Goal: Task Accomplishment & Management: Manage account settings

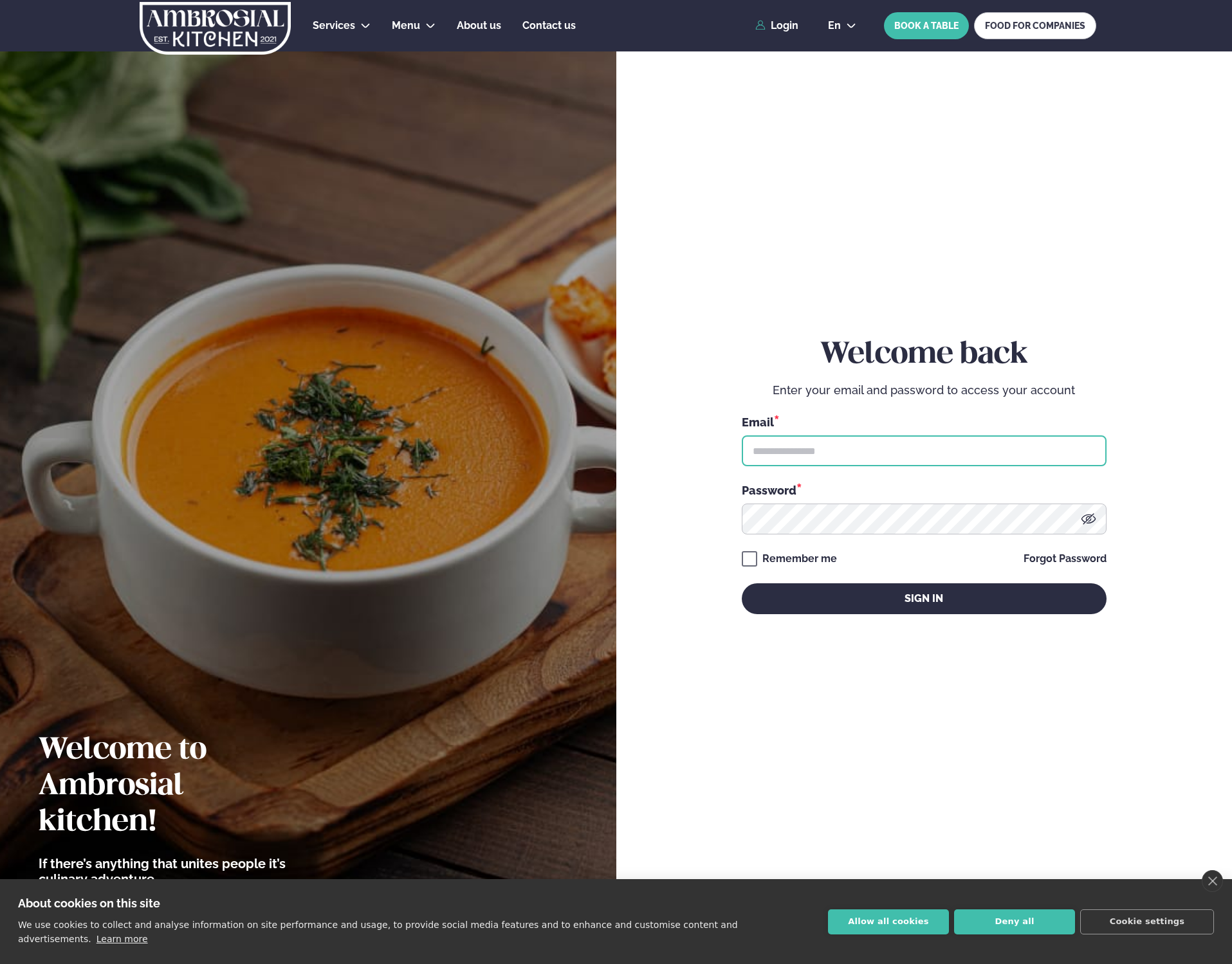
click at [894, 449] on input "text" at bounding box center [924, 450] width 365 height 31
type input "**********"
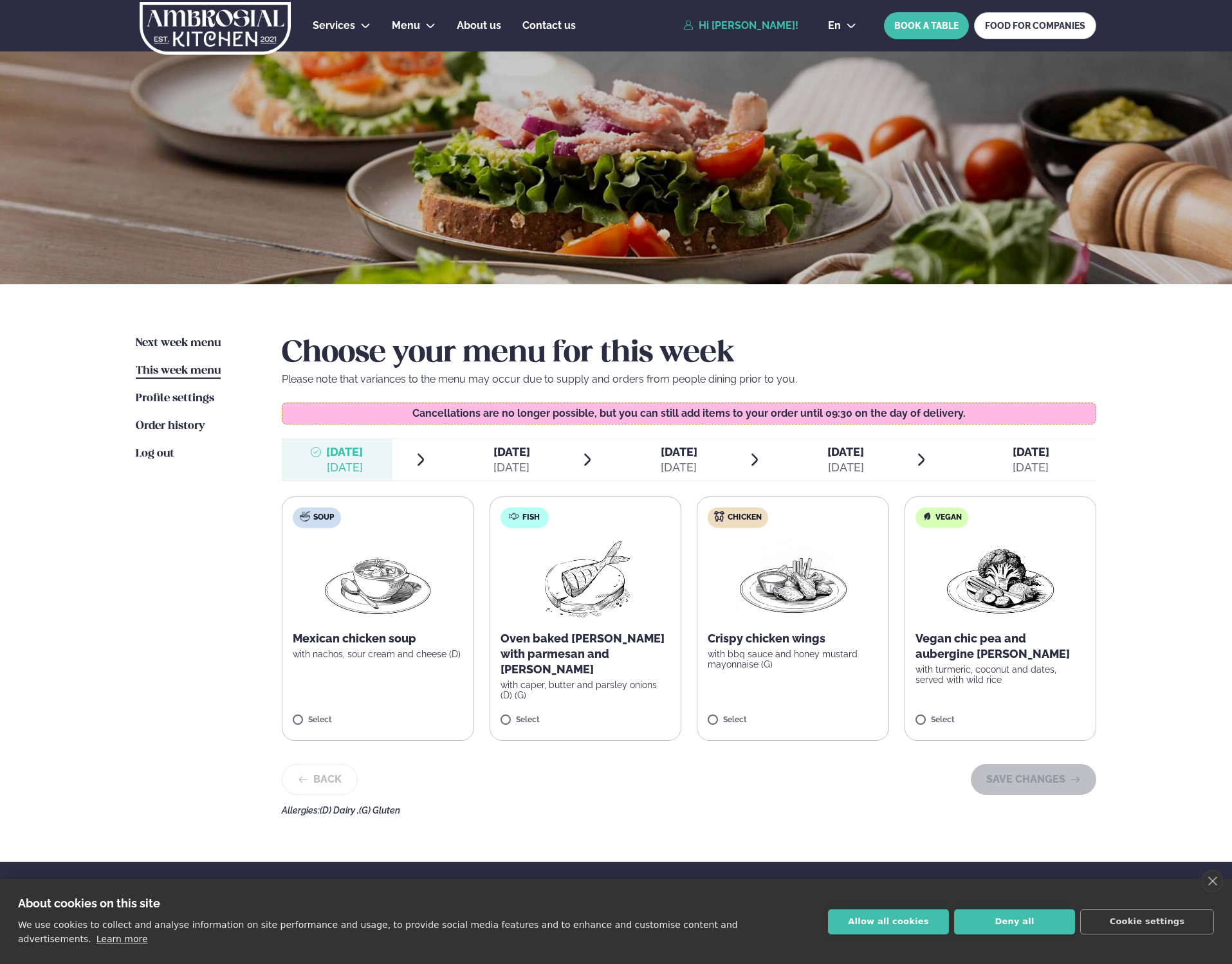
click at [782, 626] on label "Chicken Crispy chicken wings with bbq sauce and honey mustard mayonnaise (G) Se…" at bounding box center [792, 619] width 192 height 244
click at [761, 678] on label "Chicken Crispy chicken wings with bbq sauce and honey mustard mayonnaise (G) Se…" at bounding box center [793, 619] width 192 height 244
click at [1039, 781] on button "SAVE CHANGES" at bounding box center [1033, 780] width 126 height 31
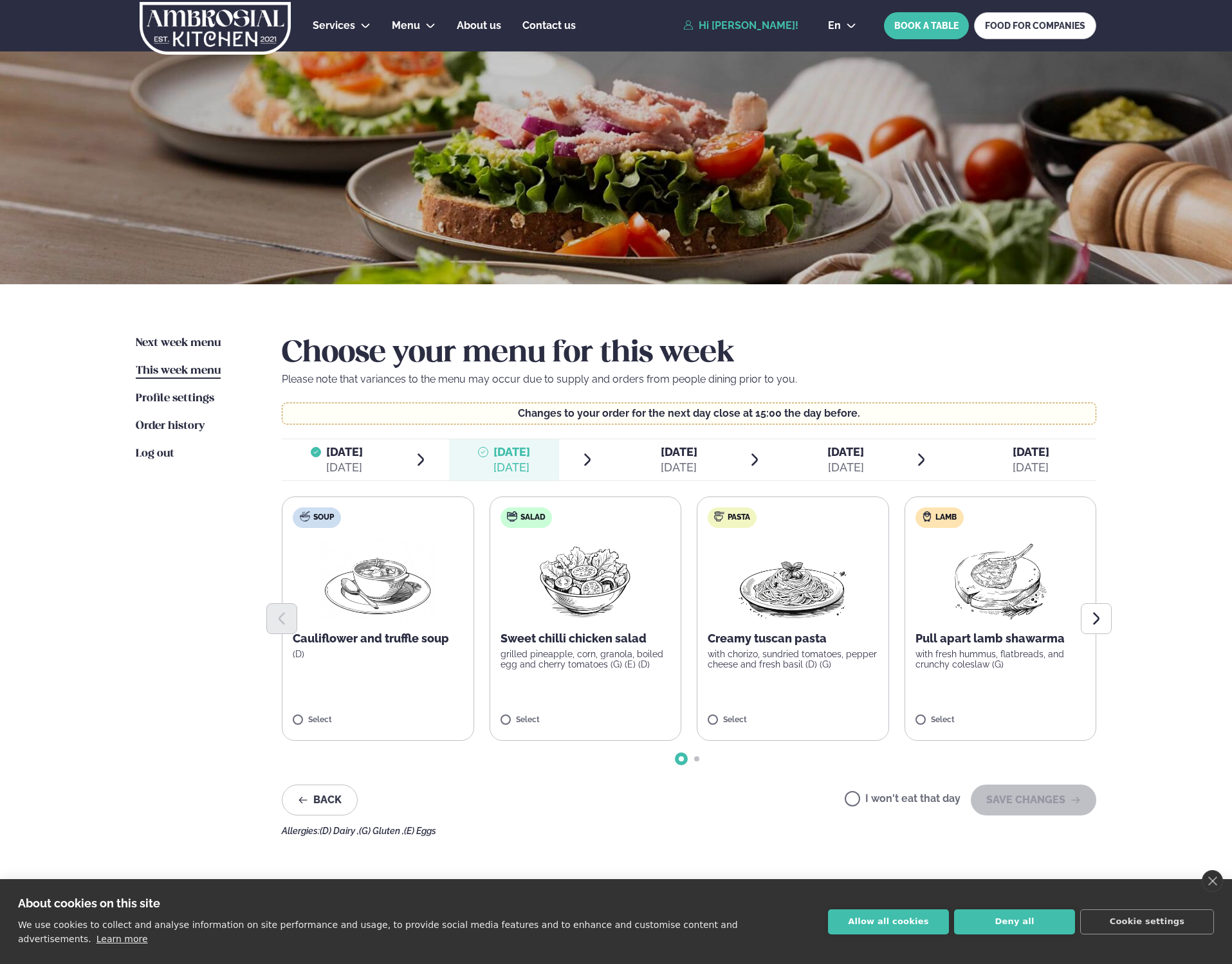
click at [939, 636] on p "Pull apart lamb shawarma" at bounding box center [1001, 639] width 170 height 15
click at [1041, 803] on button "SAVE CHANGES" at bounding box center [1033, 800] width 126 height 31
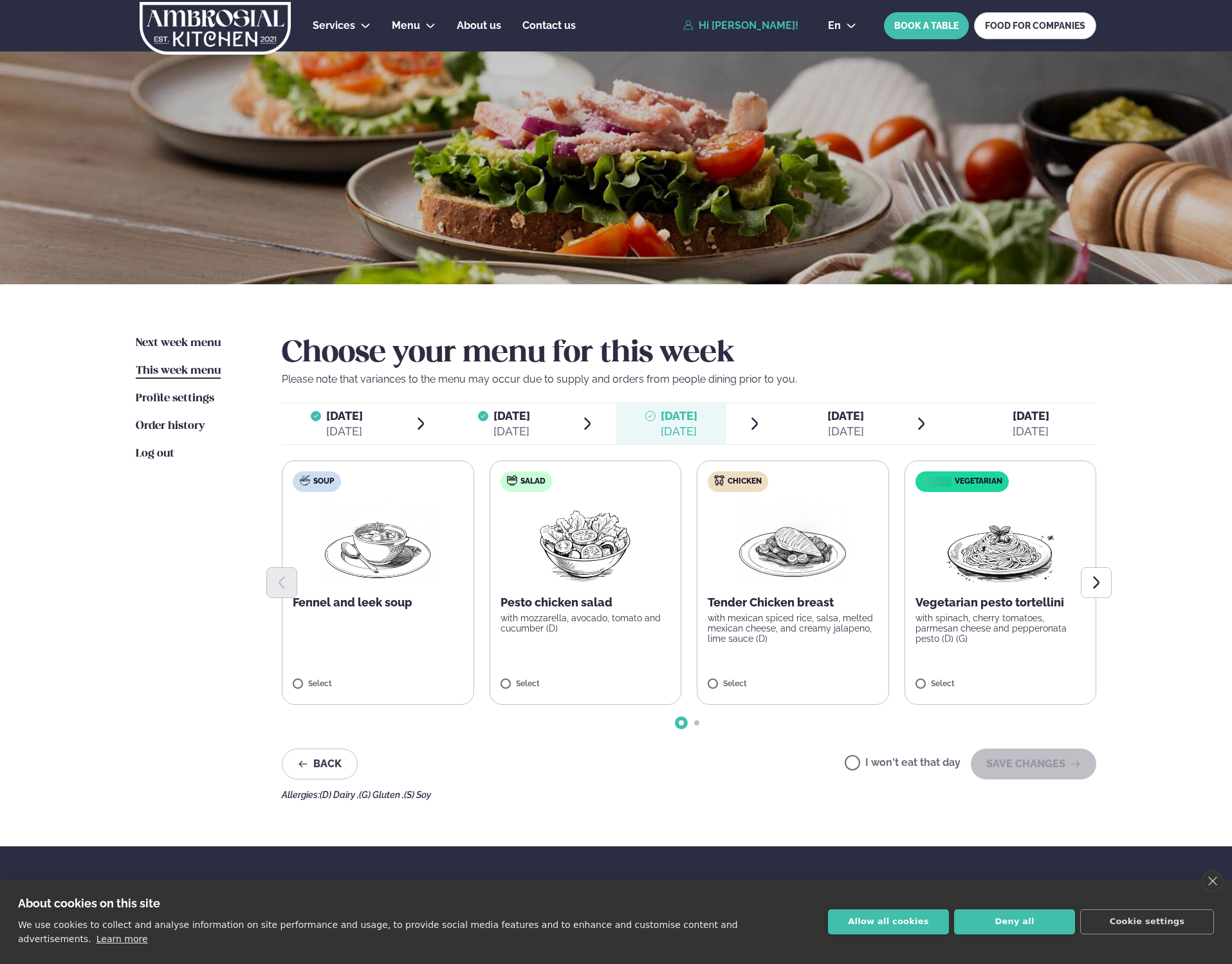
click at [782, 617] on p "with mexican spiced rice, salsa, melted mexican cheese, and creamy jalapeno, li…" at bounding box center [793, 628] width 170 height 31
click at [1019, 767] on button "SAVE CHANGES" at bounding box center [1033, 764] width 126 height 31
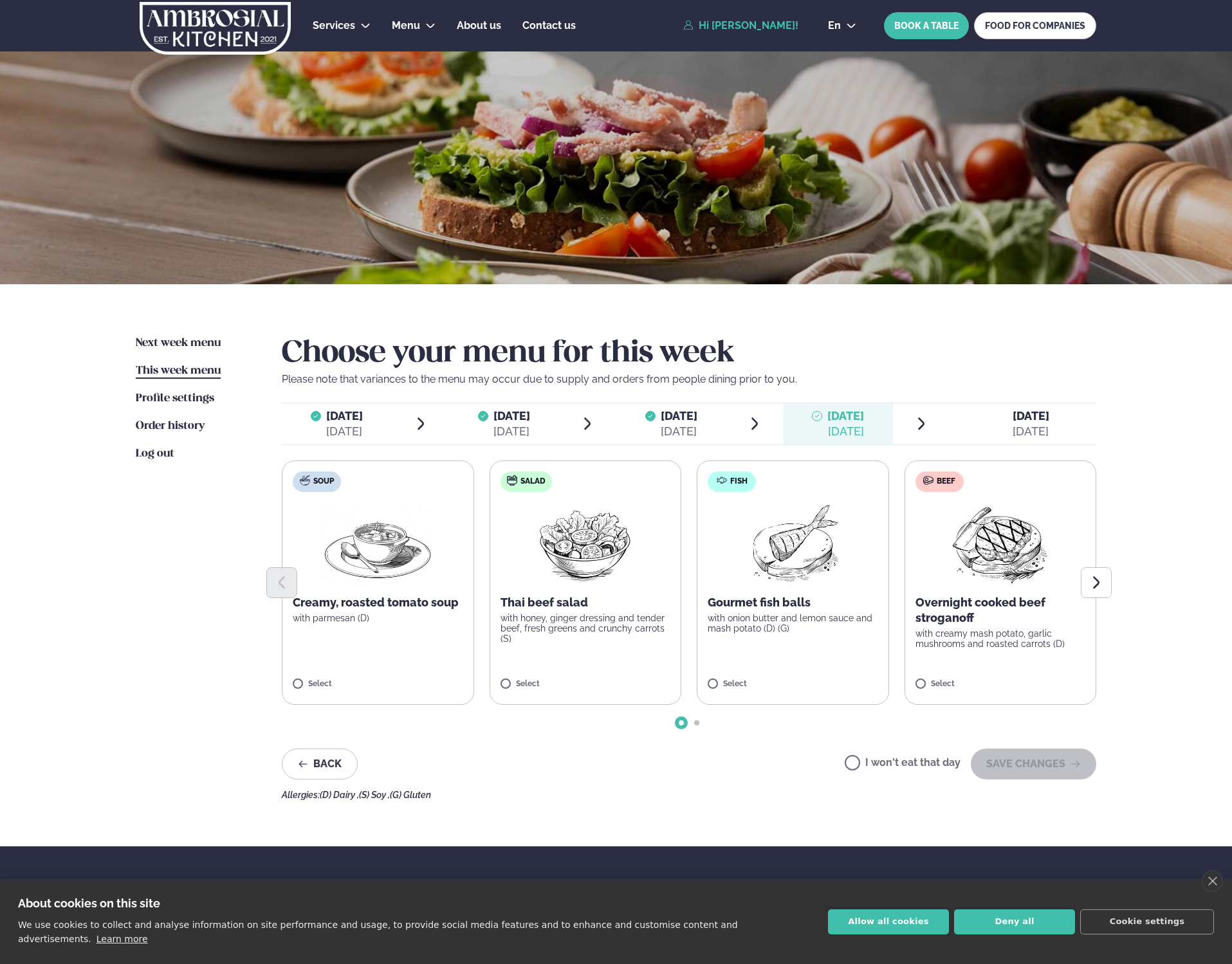
click at [978, 620] on p "Overnight cooked beef stroganoff" at bounding box center [1001, 610] width 170 height 31
click at [1030, 771] on button "SAVE CHANGES" at bounding box center [1033, 764] width 126 height 31
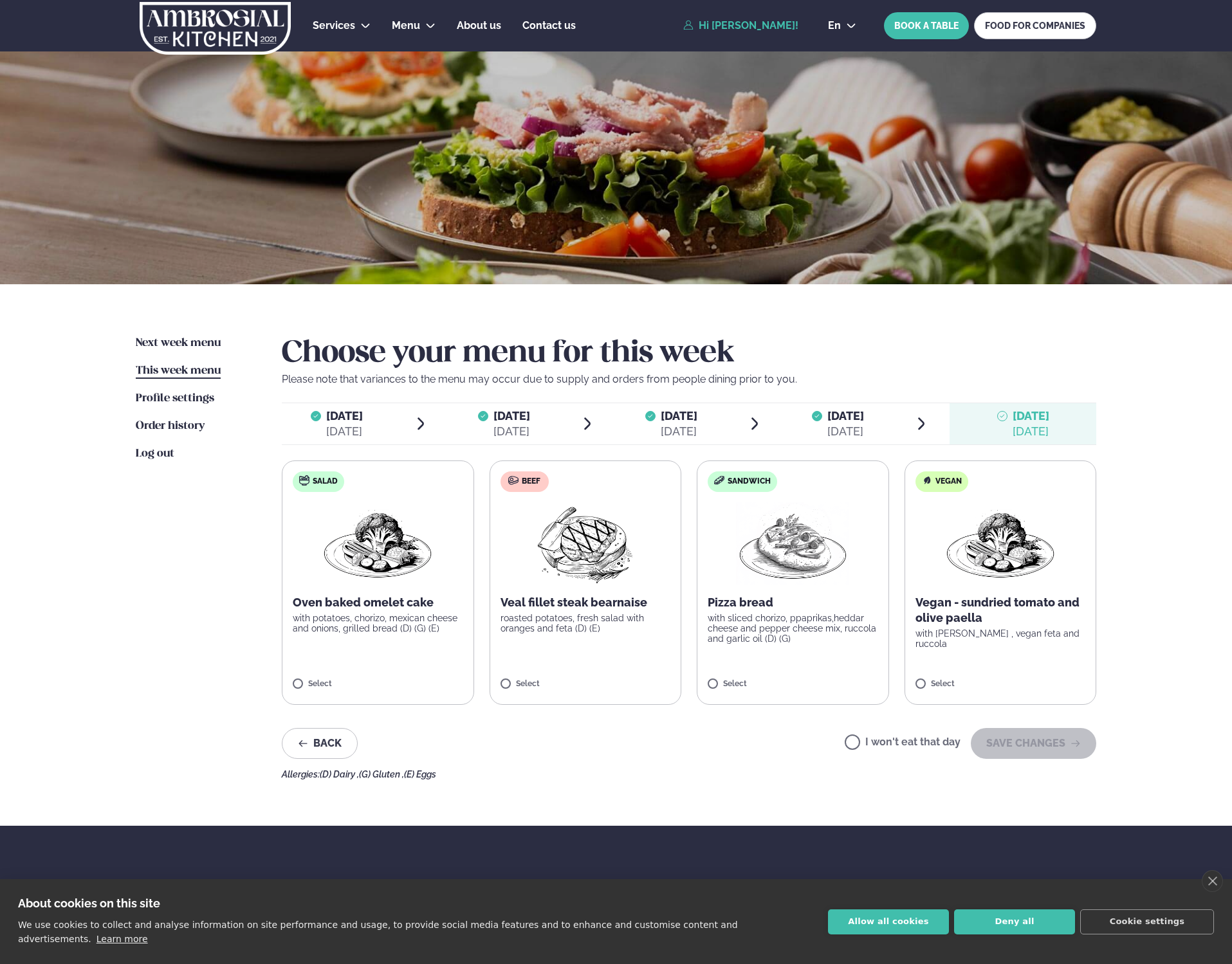
click at [555, 612] on div "Veal fillet steak bearnaise roasted potatoes, fresh salad with oranges and feta…" at bounding box center [586, 614] width 170 height 39
click at [1035, 749] on button "SAVE CHANGES" at bounding box center [1033, 744] width 126 height 31
